Goal: Information Seeking & Learning: Find specific fact

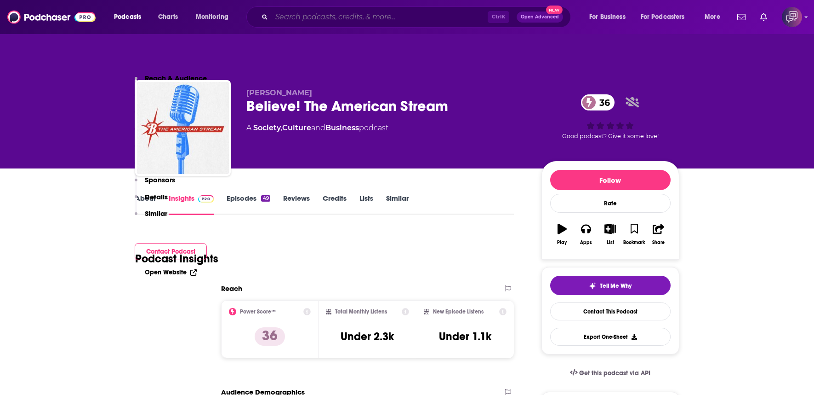
click at [371, 18] on input "Search podcasts, credits, & more..." at bounding box center [380, 17] width 216 height 15
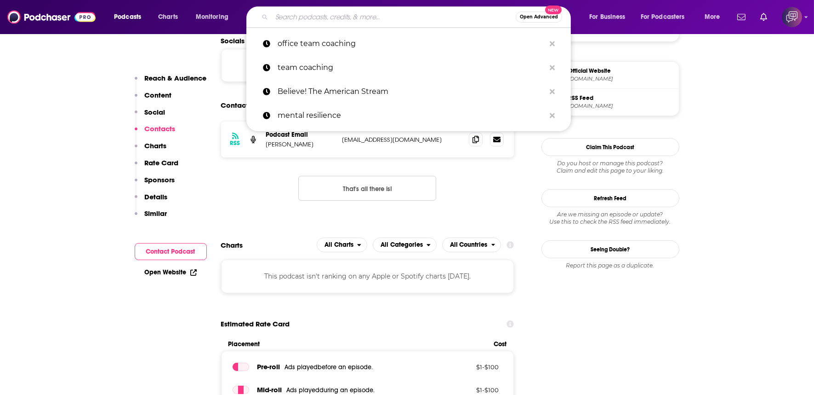
paste input "No Gods No Mayors"
type input "No Gods No Mayors"
drag, startPoint x: 371, startPoint y: 18, endPoint x: 391, endPoint y: 140, distance: 123.5
click at [391, 140] on div "RSS Podcast Email [PERSON_NAME] [EMAIL_ADDRESS][DOMAIN_NAME] [EMAIL_ADDRESS][DO…" at bounding box center [367, 168] width 293 height 94
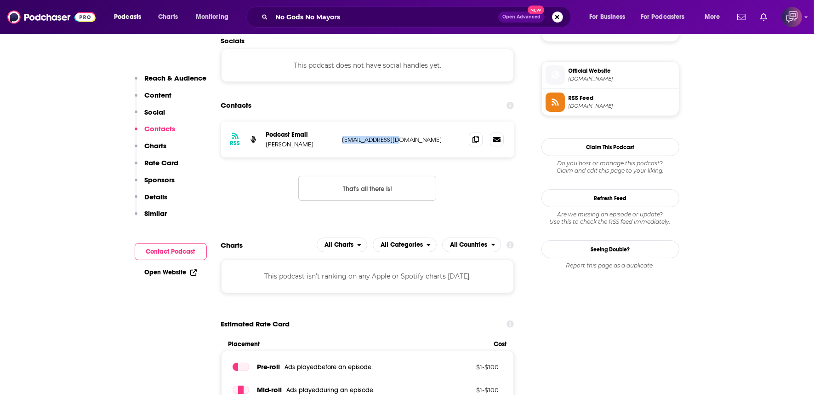
click at [509, 15] on span "Open Advanced" at bounding box center [522, 17] width 38 height 5
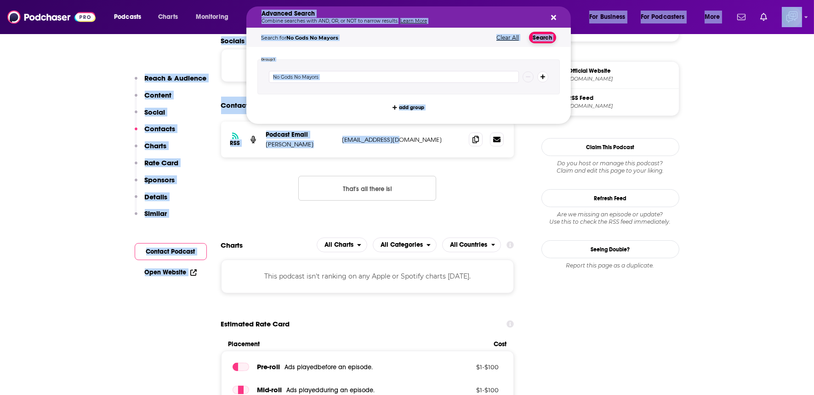
click at [545, 34] on button "Search" at bounding box center [542, 37] width 27 height 11
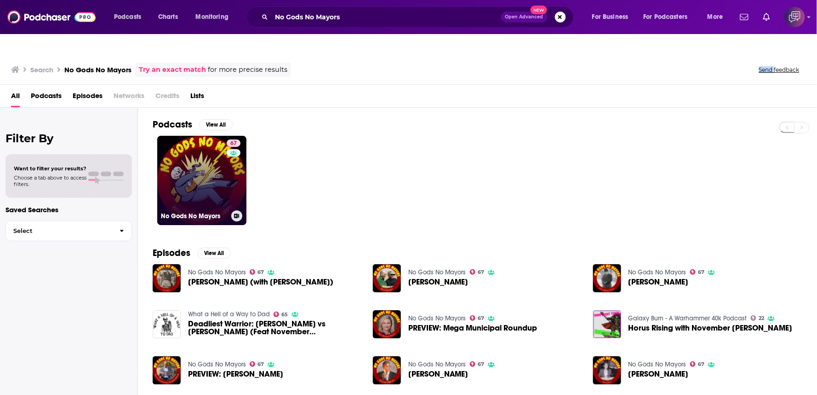
click at [219, 157] on link "67 No Gods No Mayors" at bounding box center [201, 180] width 89 height 89
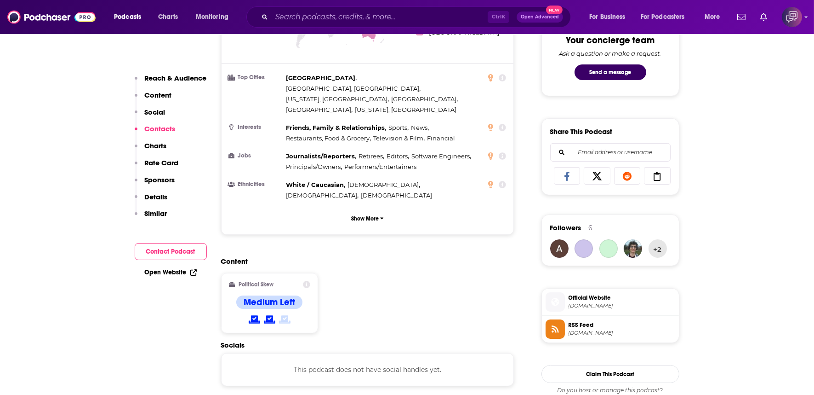
scroll to position [715, 0]
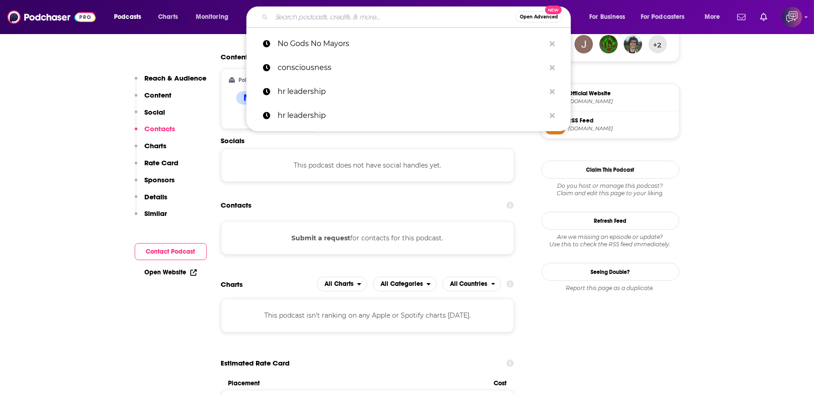
paste input "Insiders"
type input "Insiders"
drag, startPoint x: 383, startPoint y: 21, endPoint x: 401, endPoint y: 154, distance: 134.6
click at [399, 196] on div "Contacts" at bounding box center [367, 204] width 293 height 17
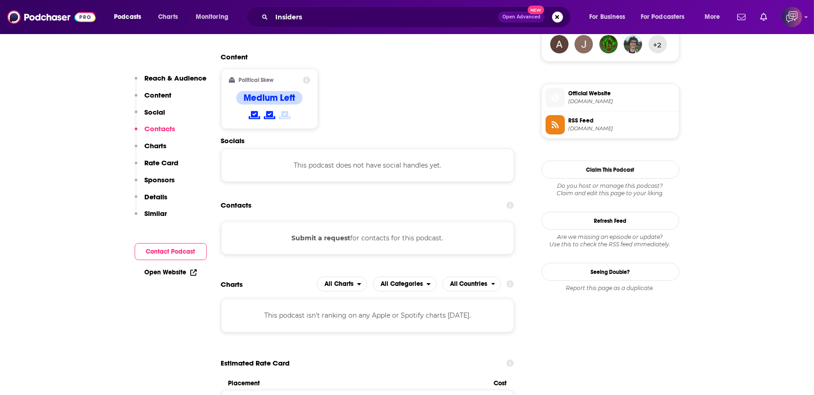
click at [531, 16] on span "Open Advanced" at bounding box center [522, 17] width 38 height 5
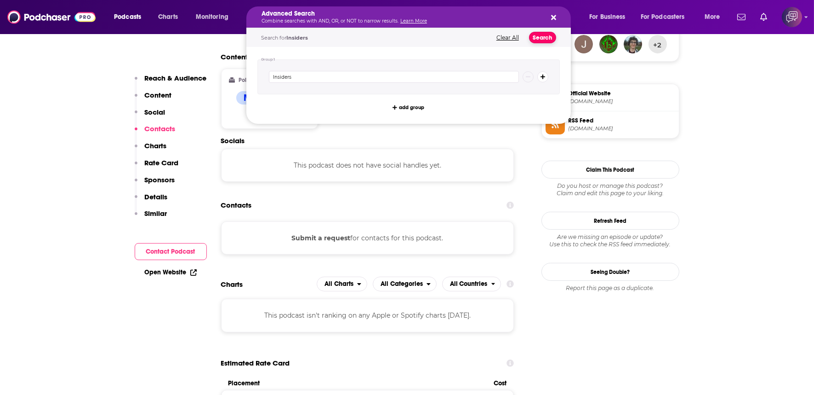
click at [552, 33] on button "Search" at bounding box center [542, 37] width 27 height 11
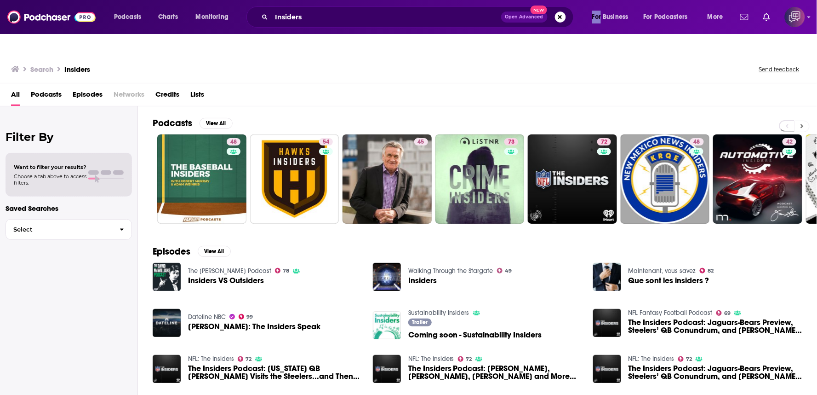
click at [803, 120] on button at bounding box center [802, 125] width 15 height 11
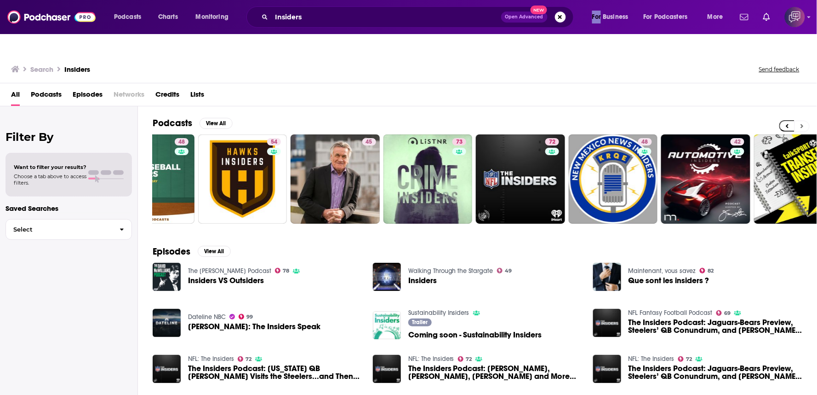
scroll to position [0, 180]
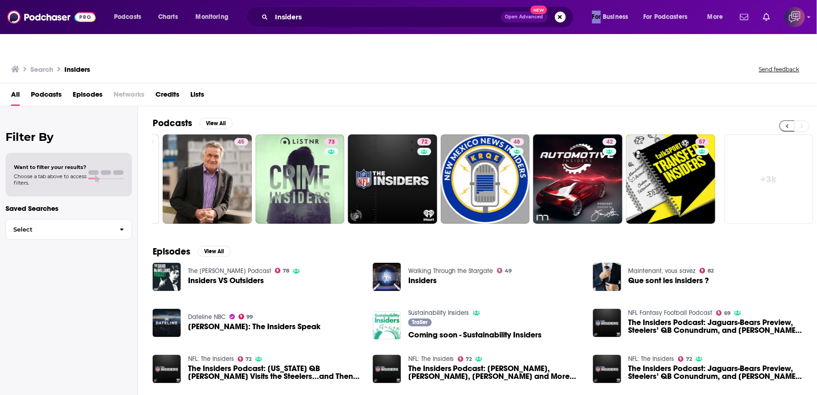
click at [784, 120] on button at bounding box center [786, 125] width 15 height 11
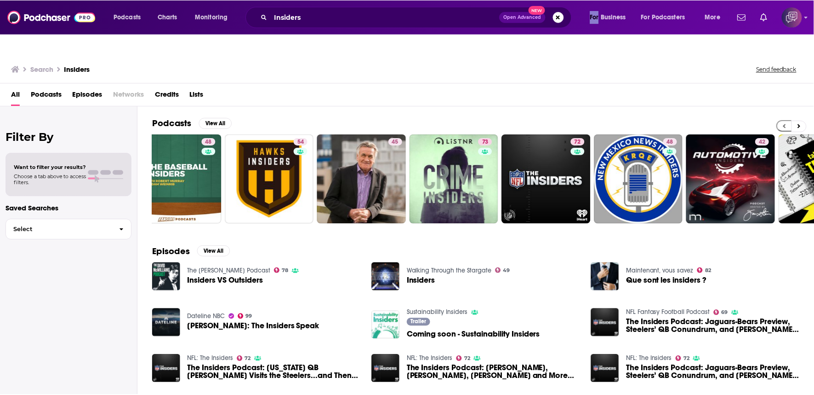
scroll to position [0, 0]
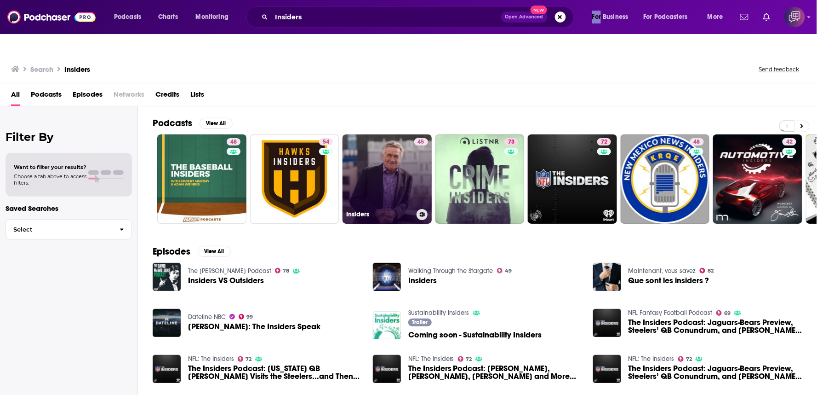
click at [387, 178] on link "45 Insiders" at bounding box center [387, 178] width 89 height 89
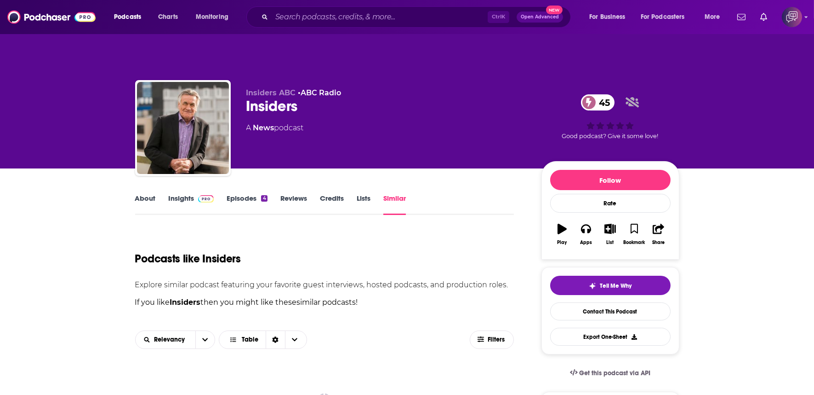
click at [189, 194] on link "Insights" at bounding box center [192, 204] width 46 height 21
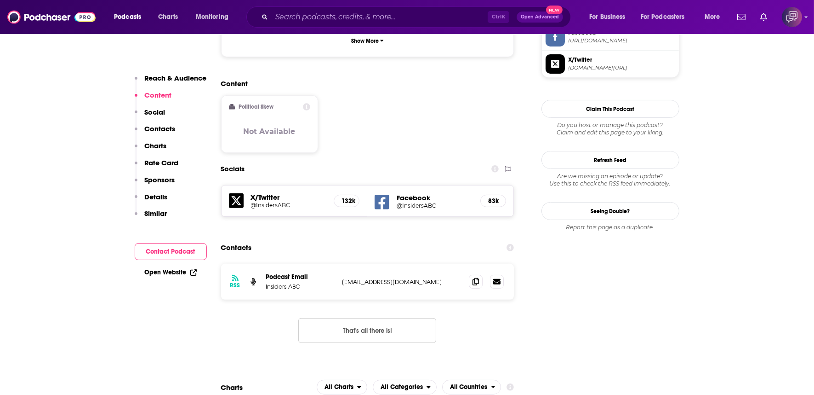
scroll to position [766, 0]
